Goal: Find specific page/section: Find specific page/section

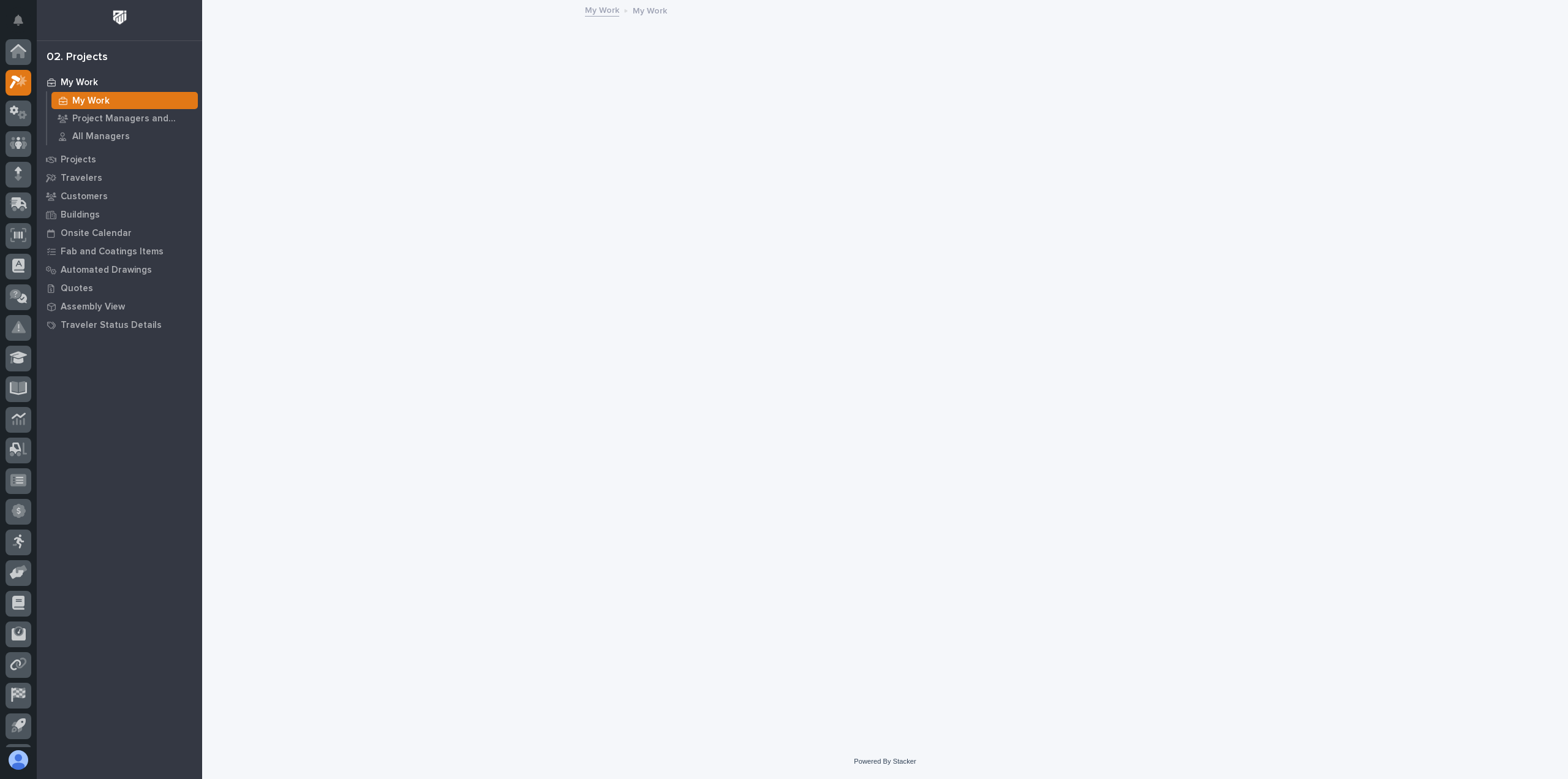
scroll to position [27, 0]
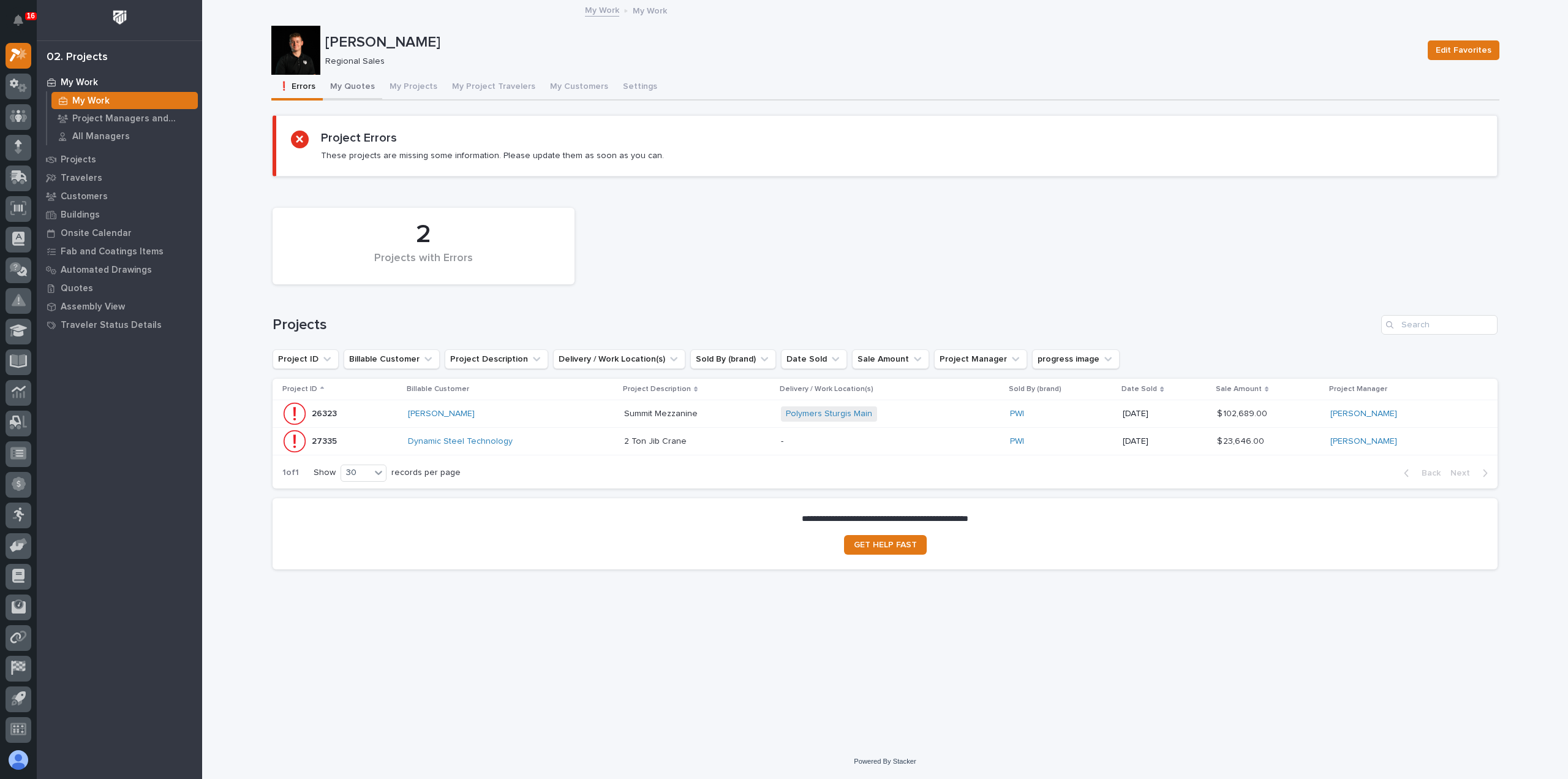
click at [364, 87] on button "My Quotes" at bounding box center [353, 87] width 60 height 26
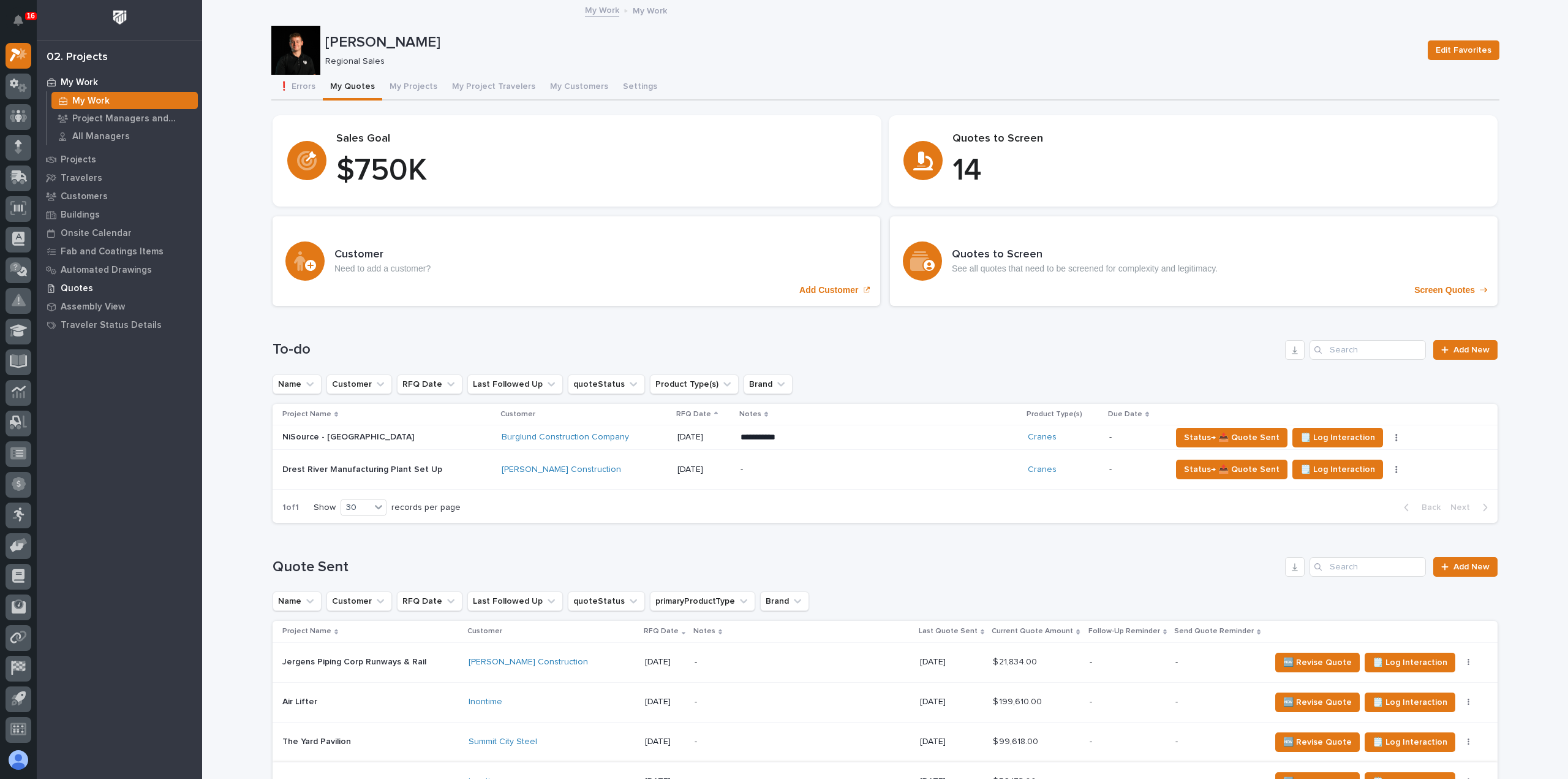
click at [86, 284] on p "Quotes" at bounding box center [76, 288] width 32 height 11
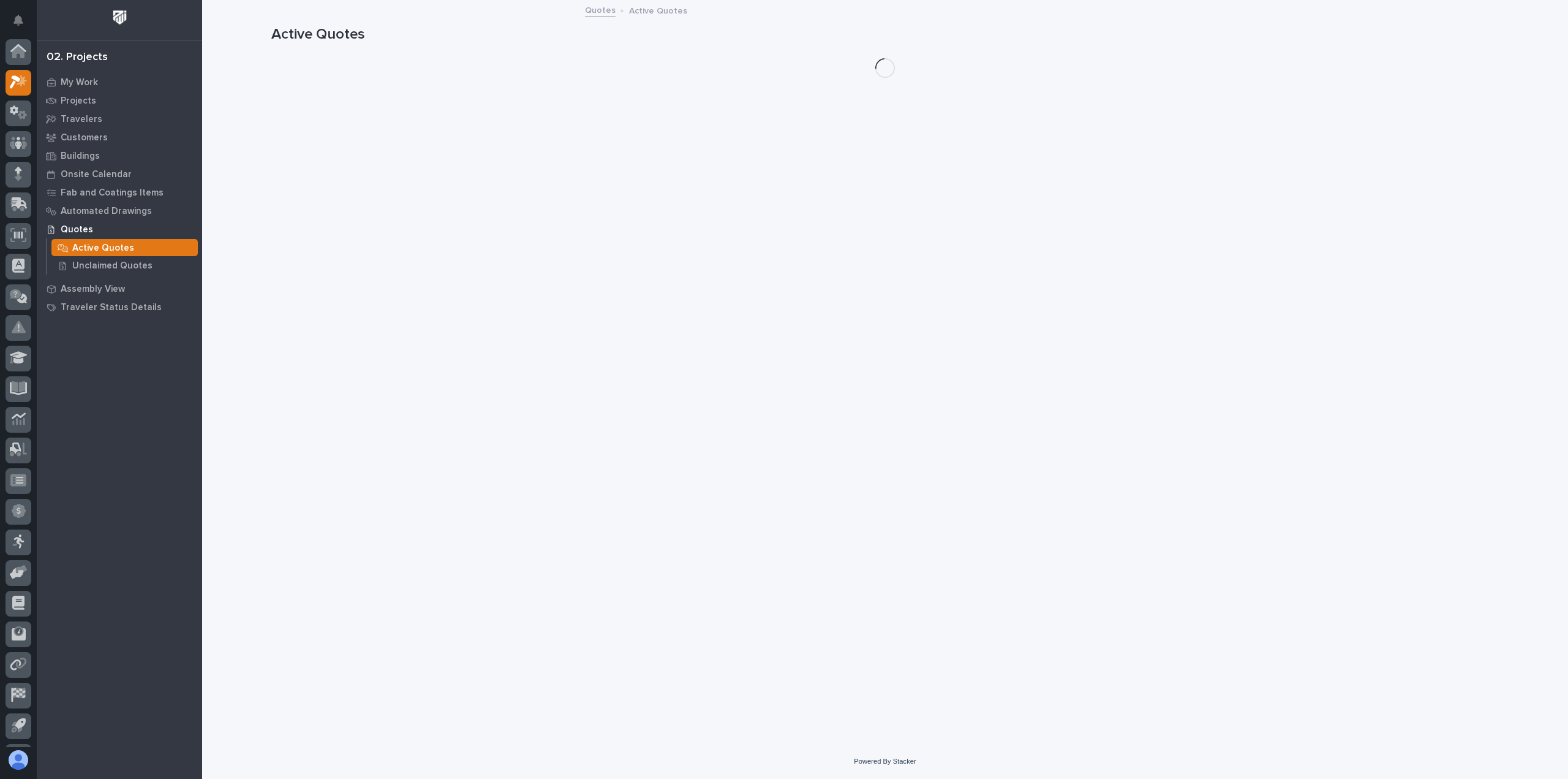
scroll to position [27, 0]
click at [118, 260] on p "Unclaimed Quotes" at bounding box center [112, 265] width 80 height 11
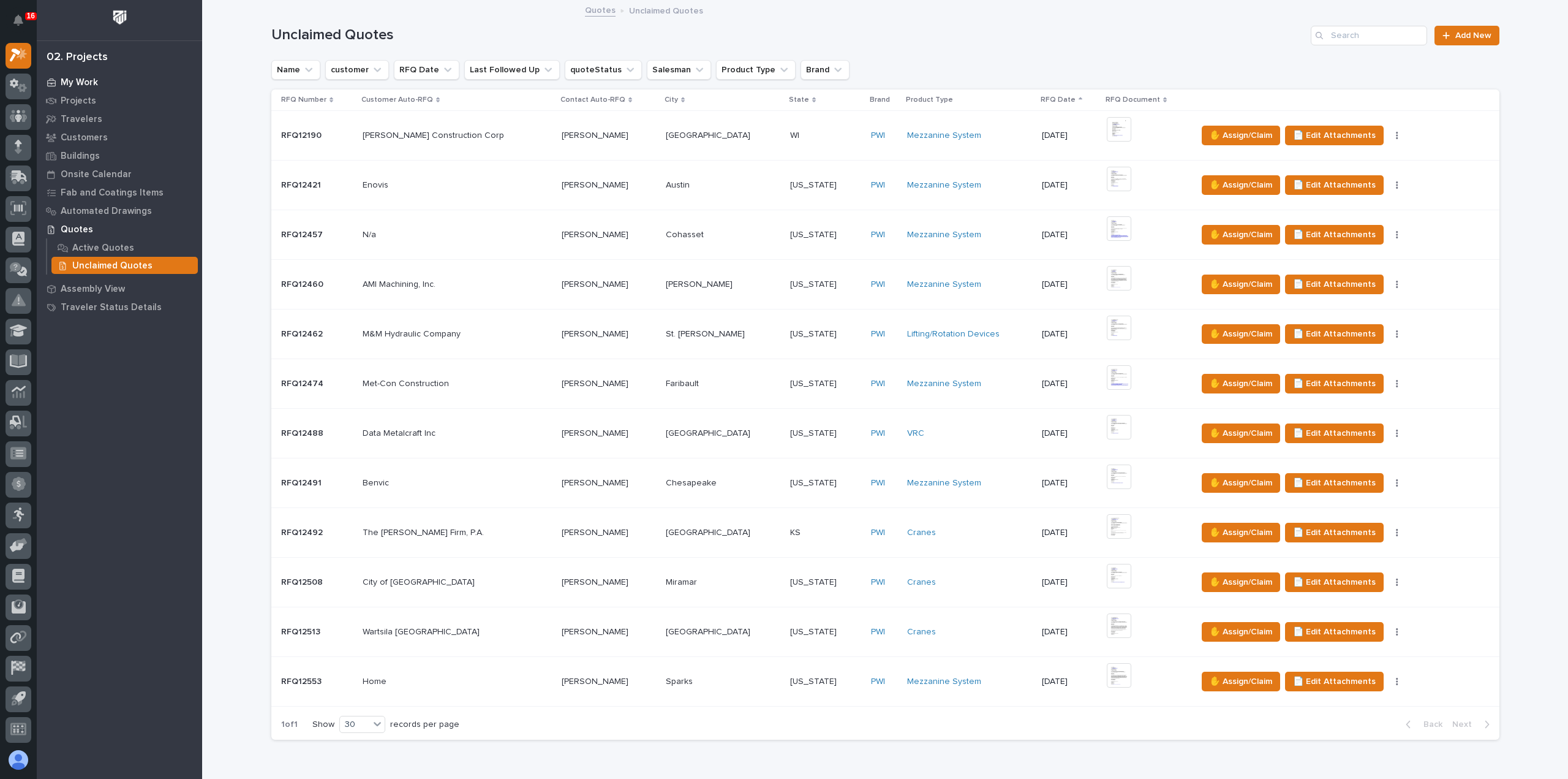
click at [80, 80] on p "My Work" at bounding box center [79, 82] width 37 height 11
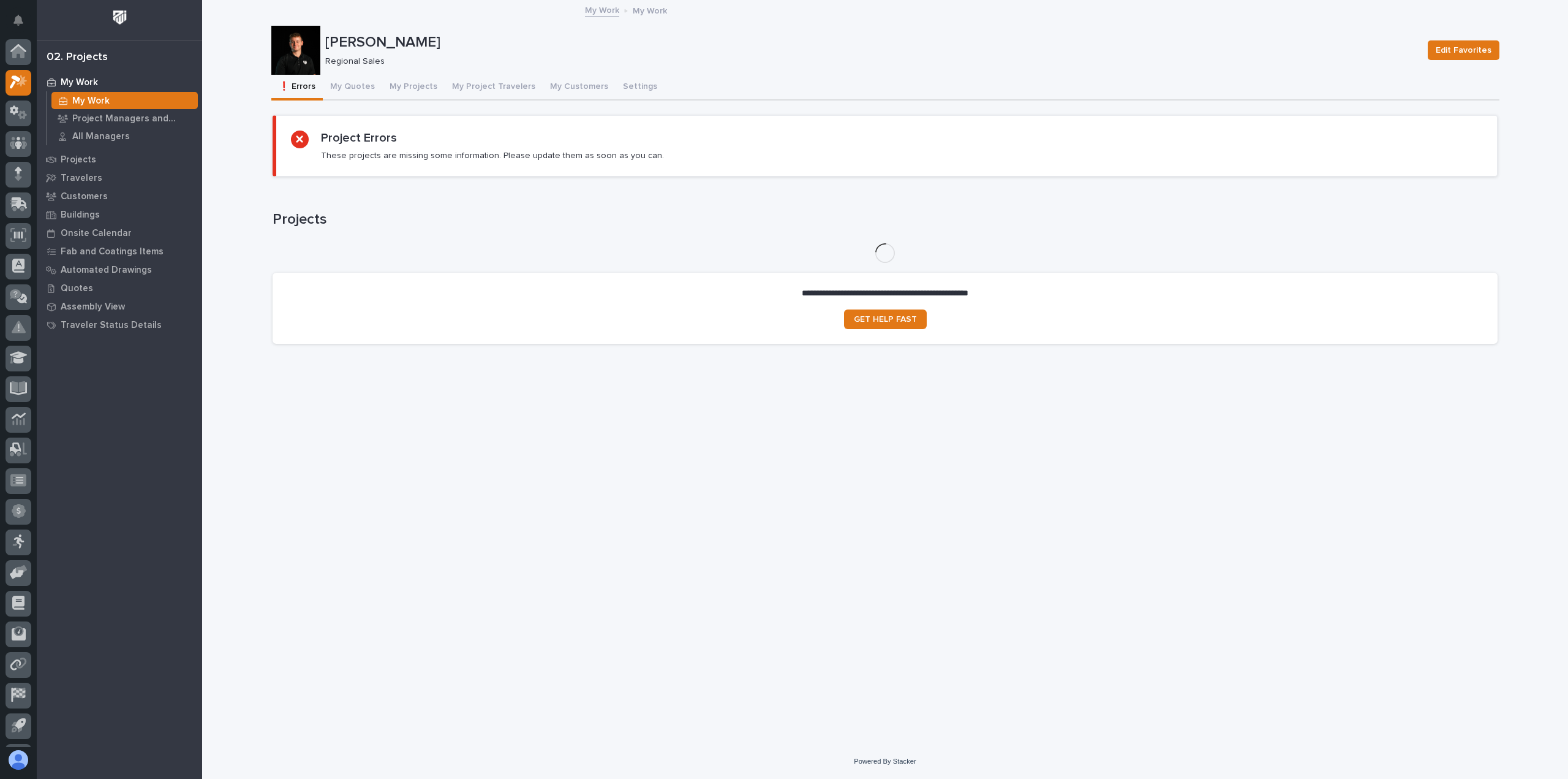
scroll to position [27, 0]
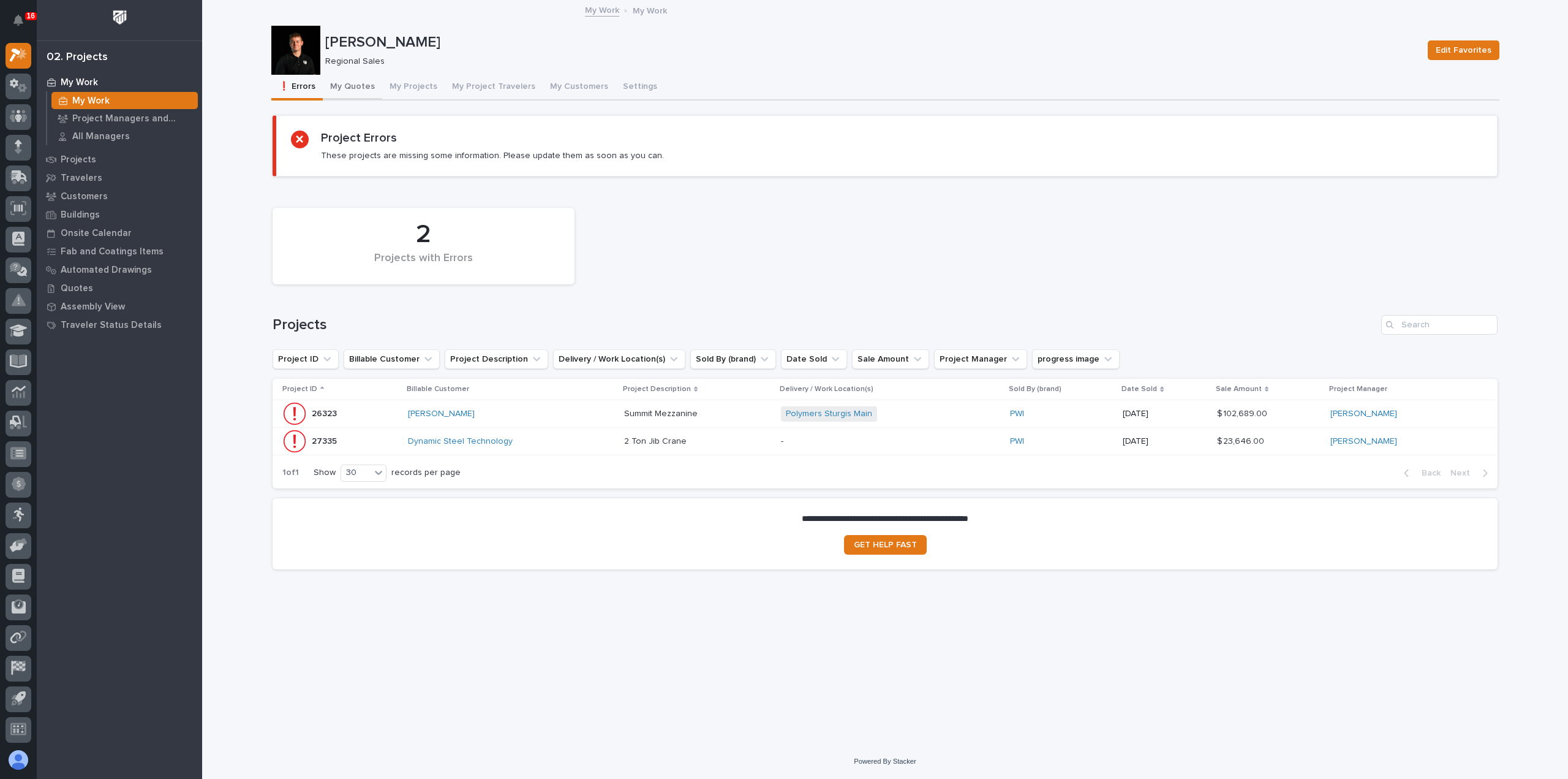
click at [350, 84] on button "My Quotes" at bounding box center [353, 87] width 60 height 26
